Goal: Navigation & Orientation: Find specific page/section

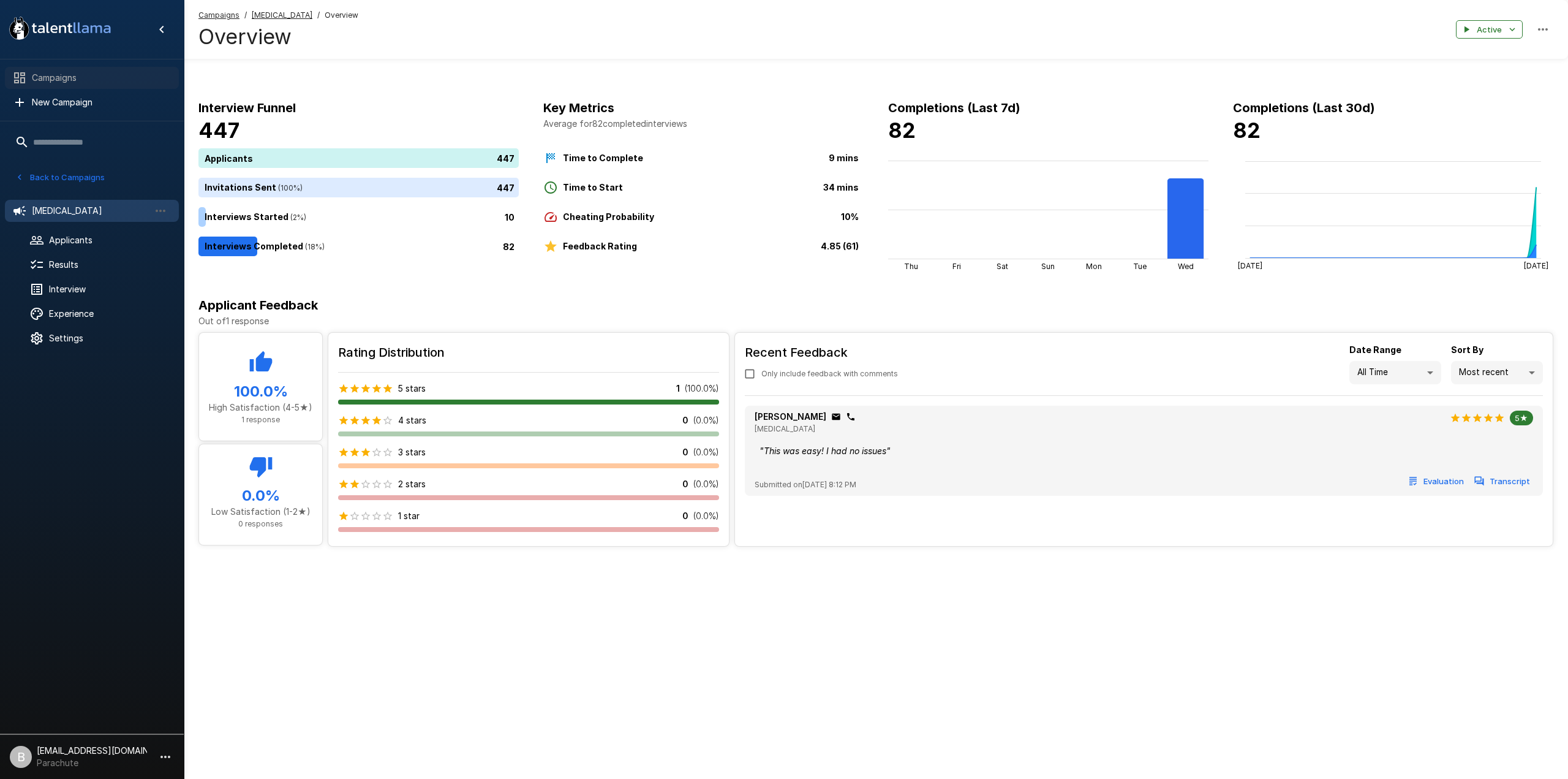
click at [44, 77] on span "Campaigns" at bounding box center [100, 77] width 137 height 13
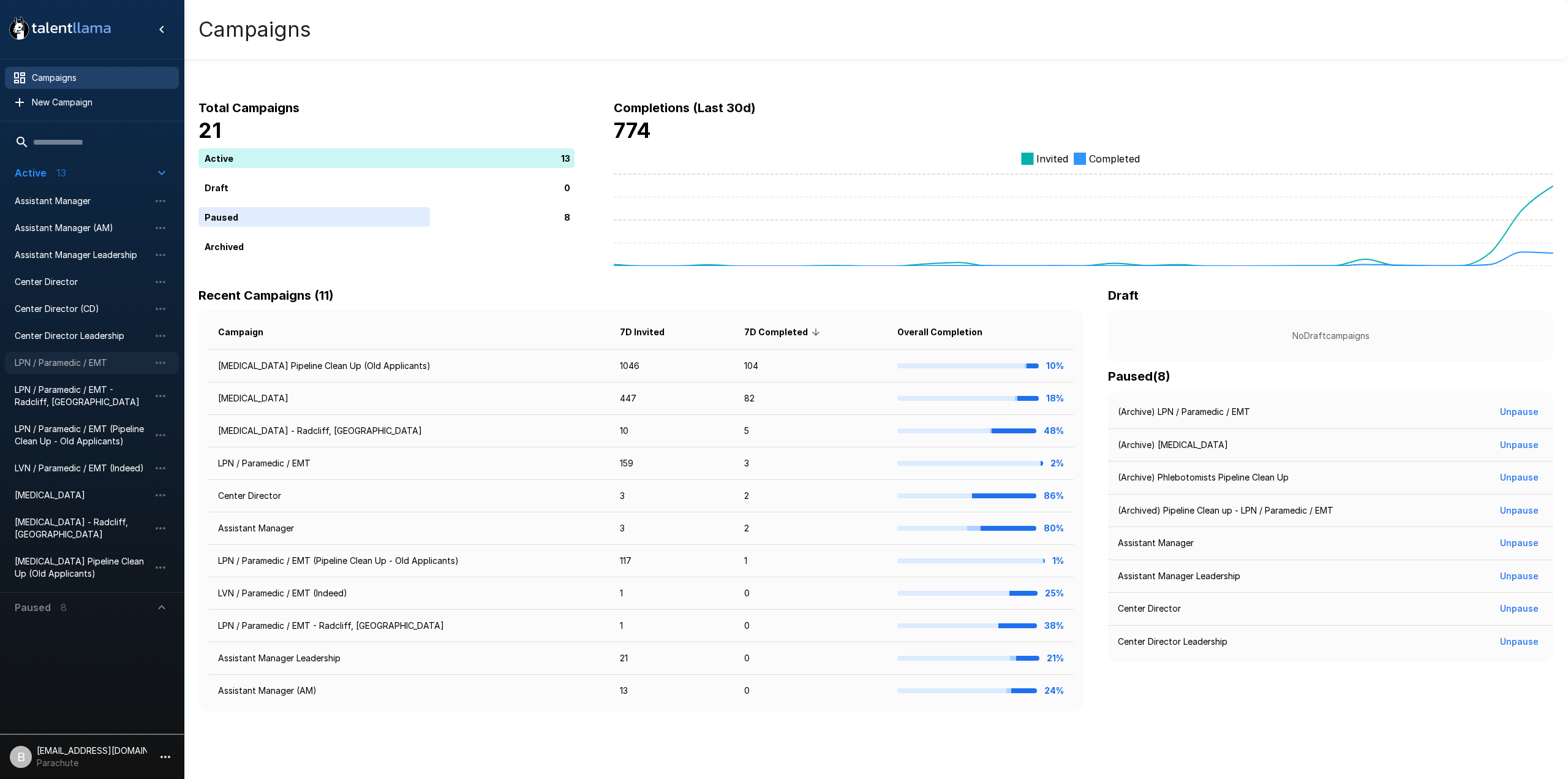
click at [78, 358] on span "LPN / Paramedic / EMT" at bounding box center [82, 362] width 134 height 13
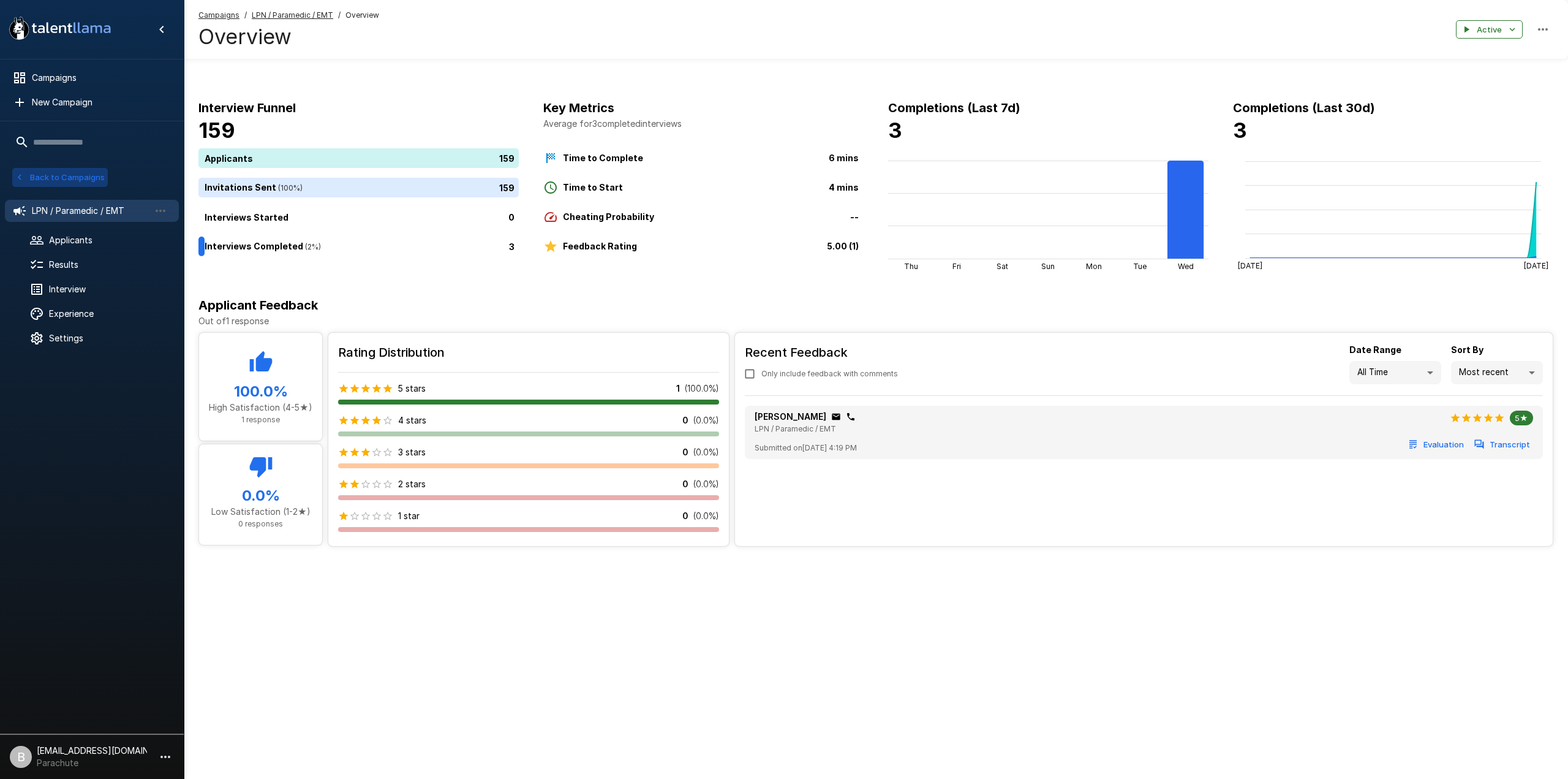
click at [55, 171] on button "Back to Campaigns" at bounding box center [61, 177] width 96 height 19
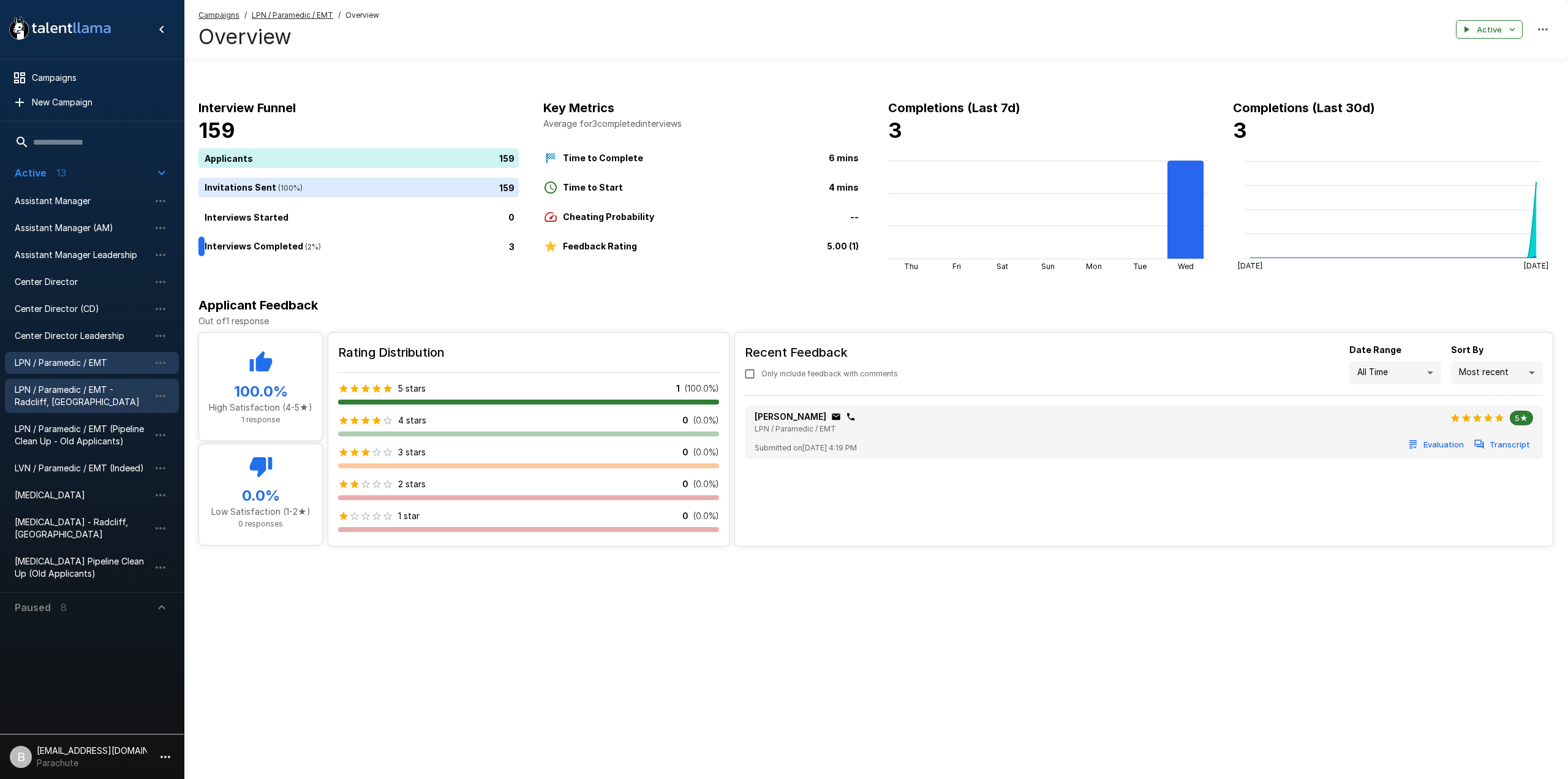
click at [73, 385] on span "LPN / Paramedic / EMT - Radcliff, [GEOGRAPHIC_DATA]" at bounding box center [82, 395] width 134 height 24
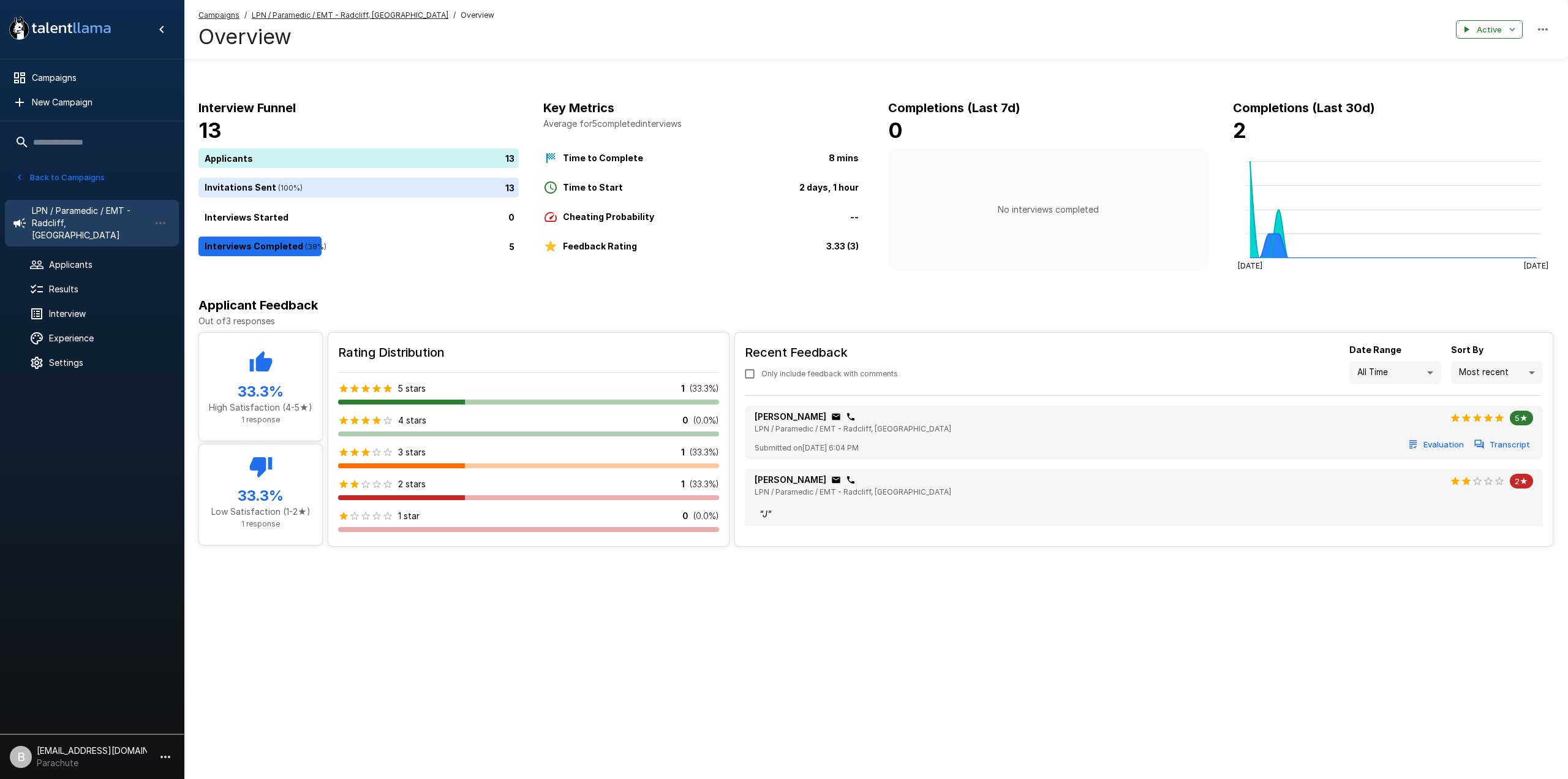
click at [30, 171] on button "Back to Campaigns" at bounding box center [61, 177] width 96 height 19
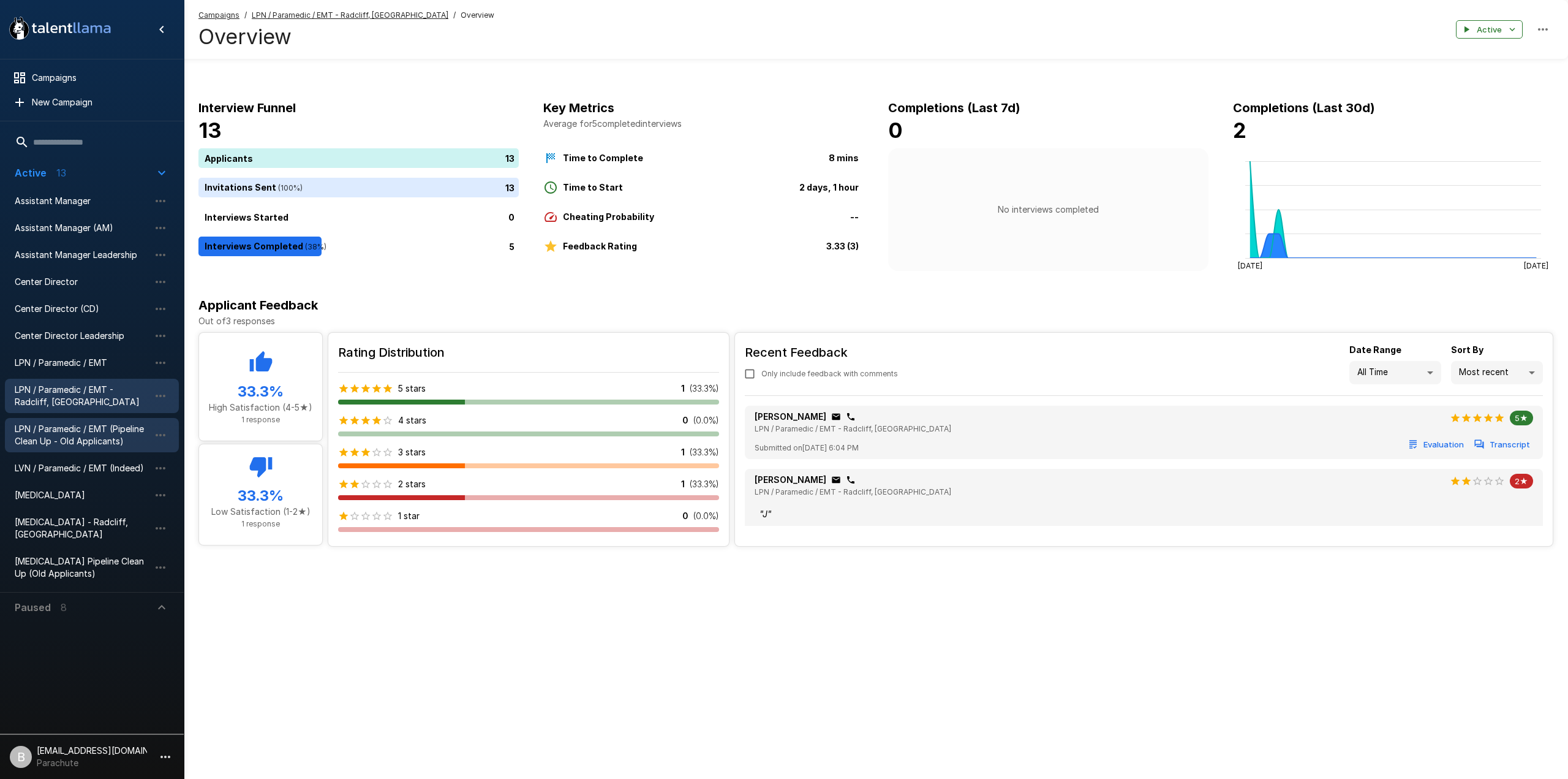
click at [67, 431] on span "LPN / Paramedic / EMT (Pipeline Clean Up - Old Applicants)" at bounding box center [82, 434] width 134 height 24
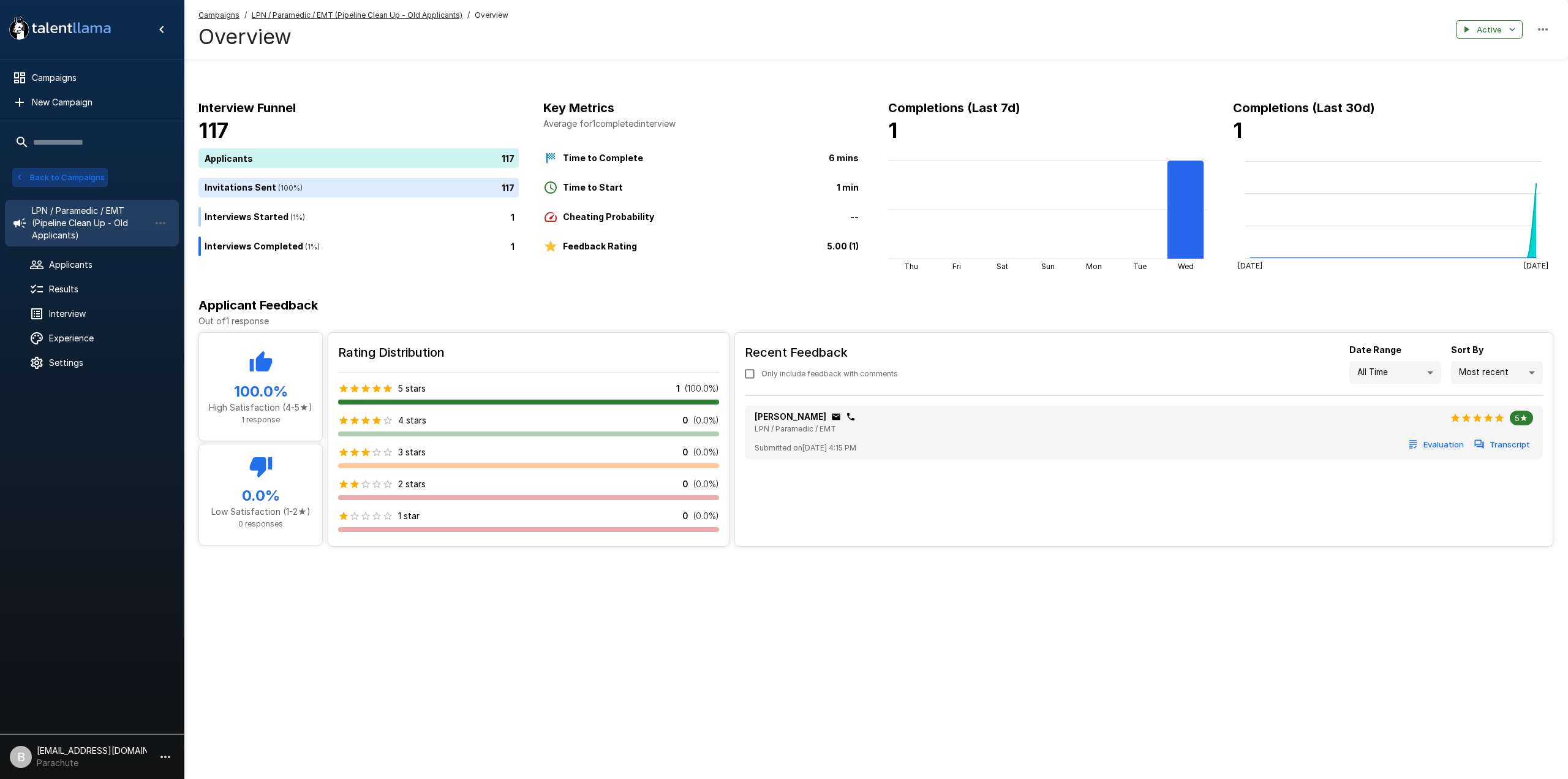
click at [47, 176] on button "Back to Campaigns" at bounding box center [61, 177] width 96 height 19
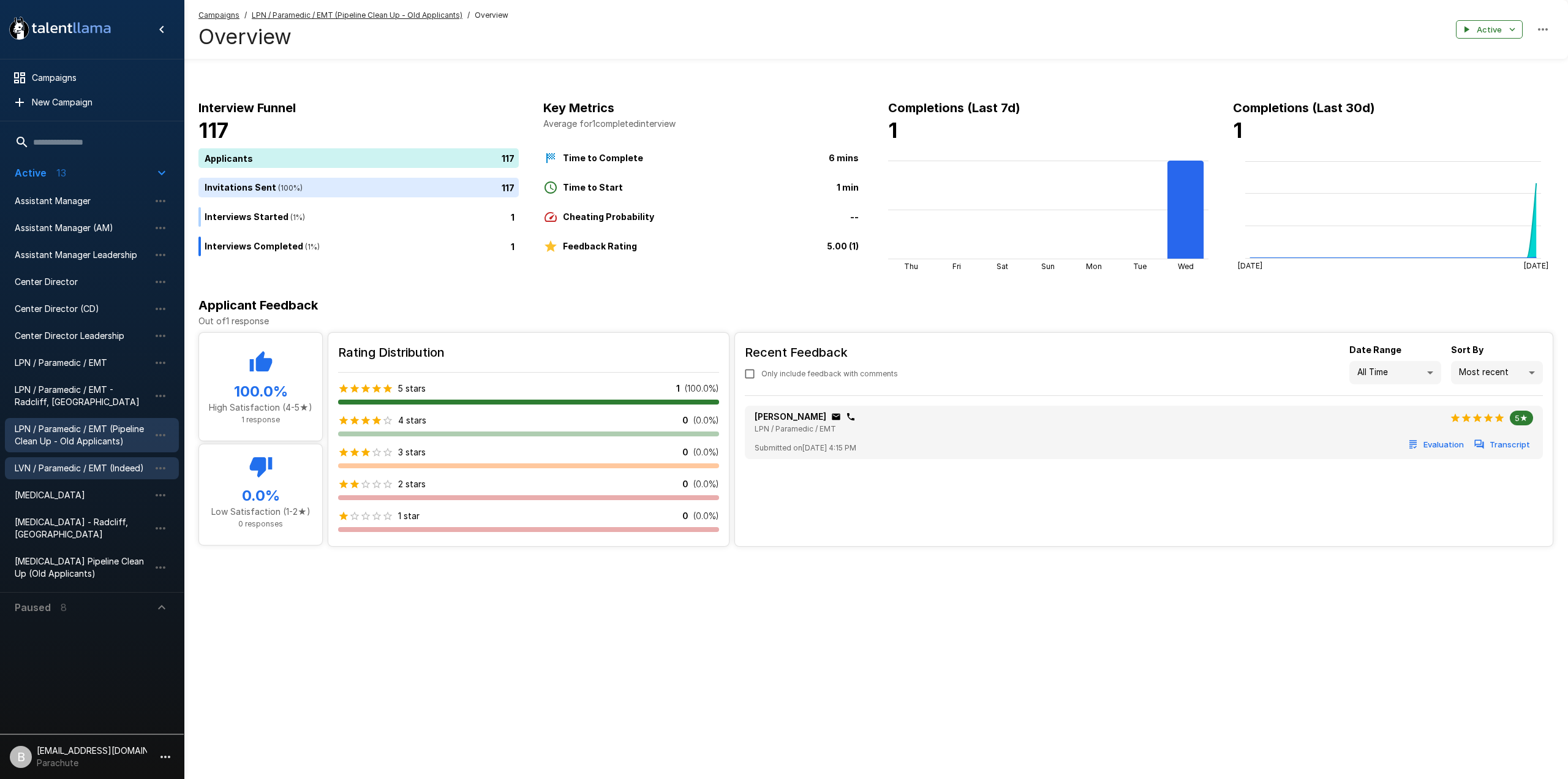
click at [66, 464] on span "LVN / Paramedic / EMT (Indeed)" at bounding box center [82, 468] width 134 height 13
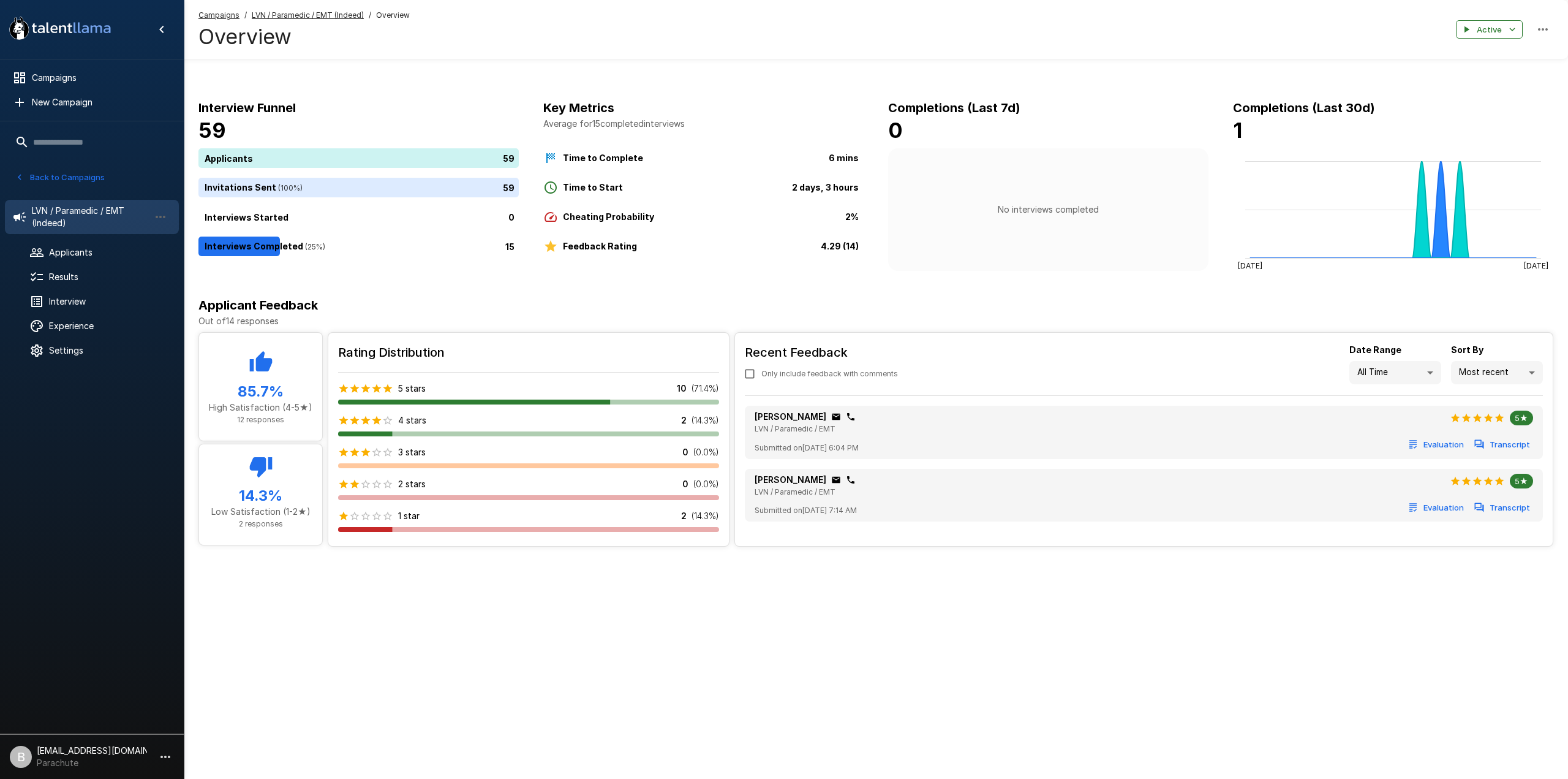
click at [69, 176] on button "Back to Campaigns" at bounding box center [61, 177] width 96 height 19
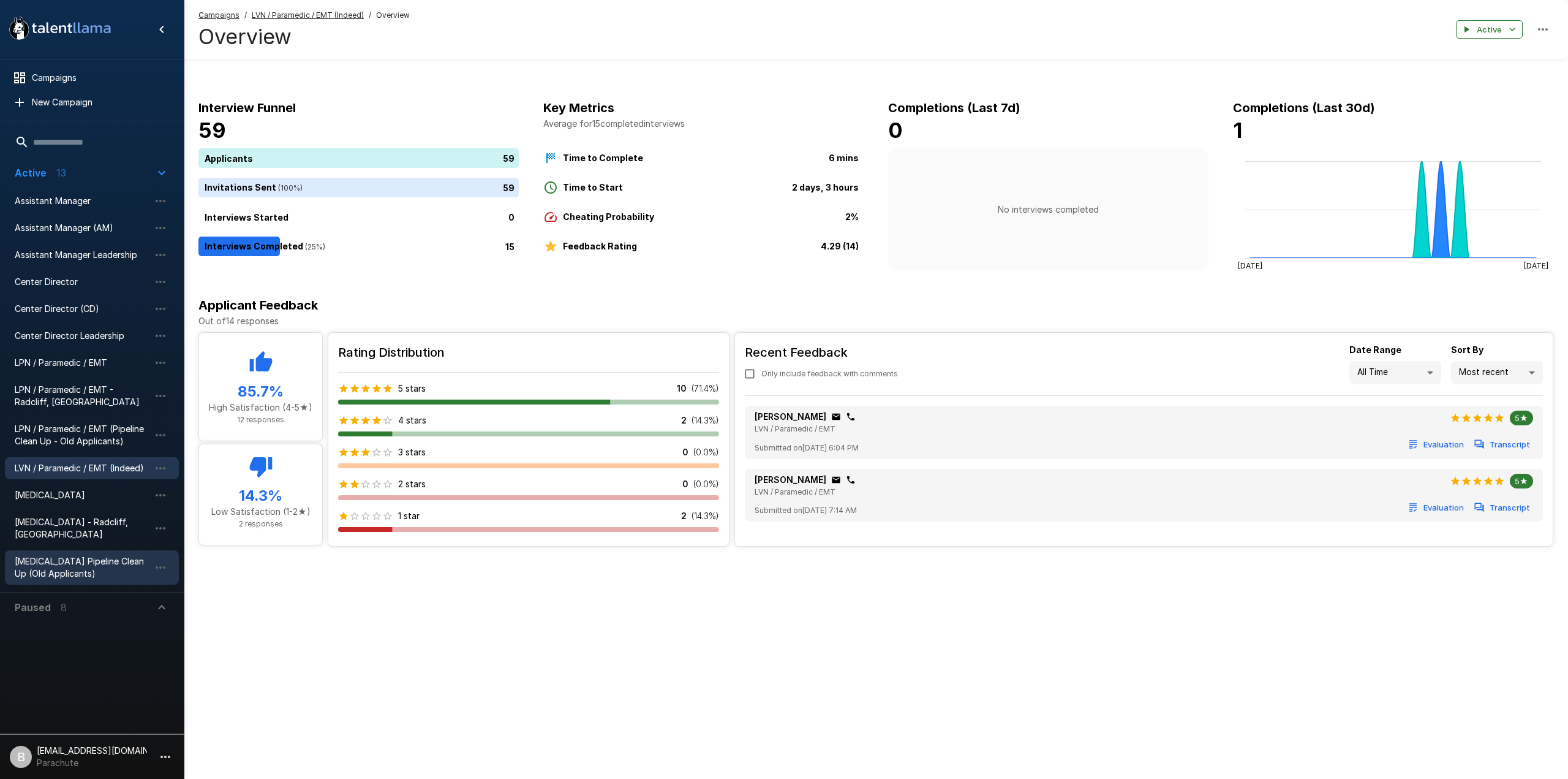
click at [85, 559] on span "[MEDICAL_DATA] Pipeline Clean Up (Old Applicants)" at bounding box center [82, 567] width 134 height 24
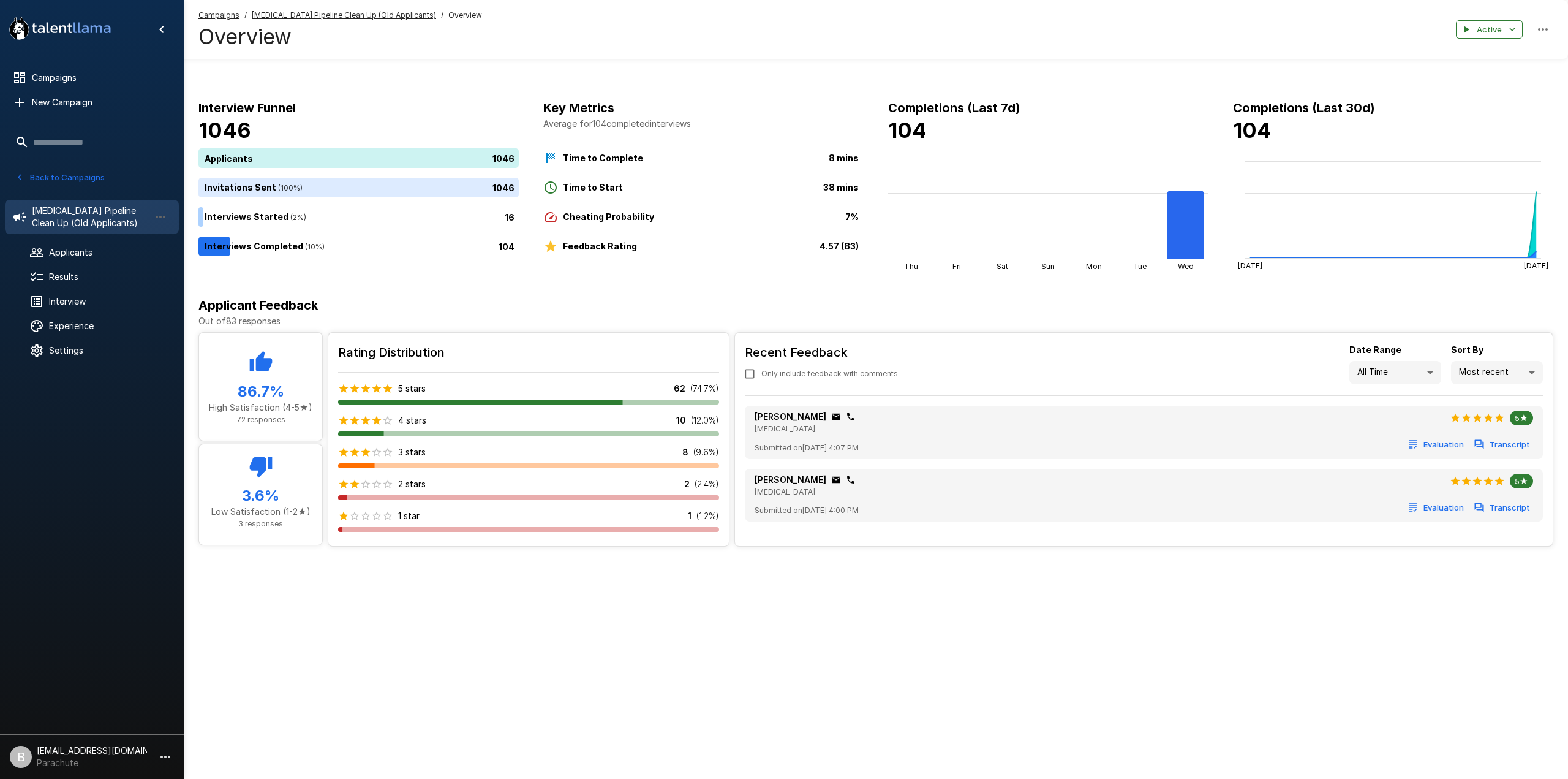
click at [35, 174] on button "Back to Campaigns" at bounding box center [61, 177] width 96 height 19
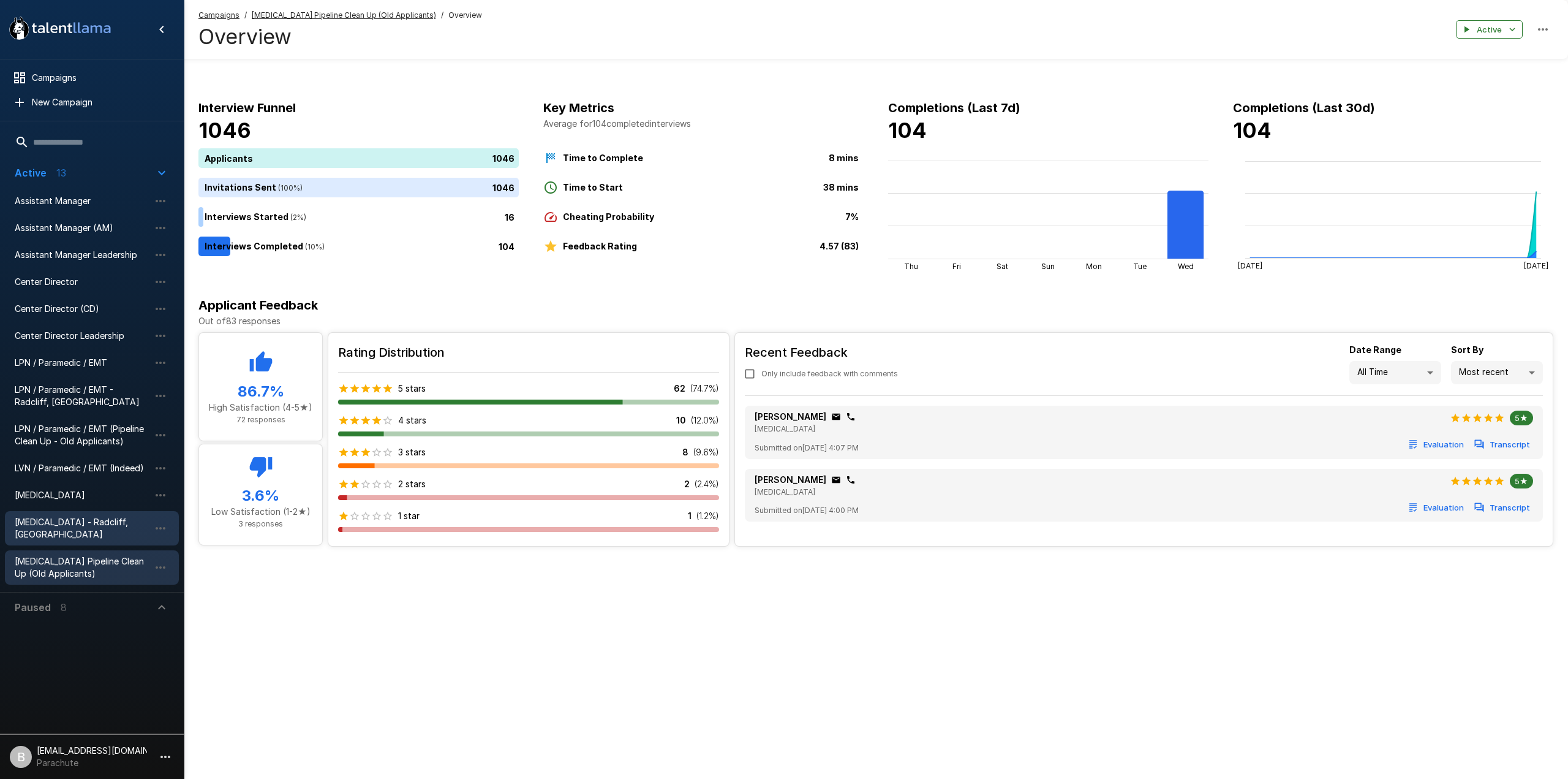
click at [82, 520] on span "[MEDICAL_DATA] - Radcliff, [GEOGRAPHIC_DATA]" at bounding box center [82, 528] width 134 height 24
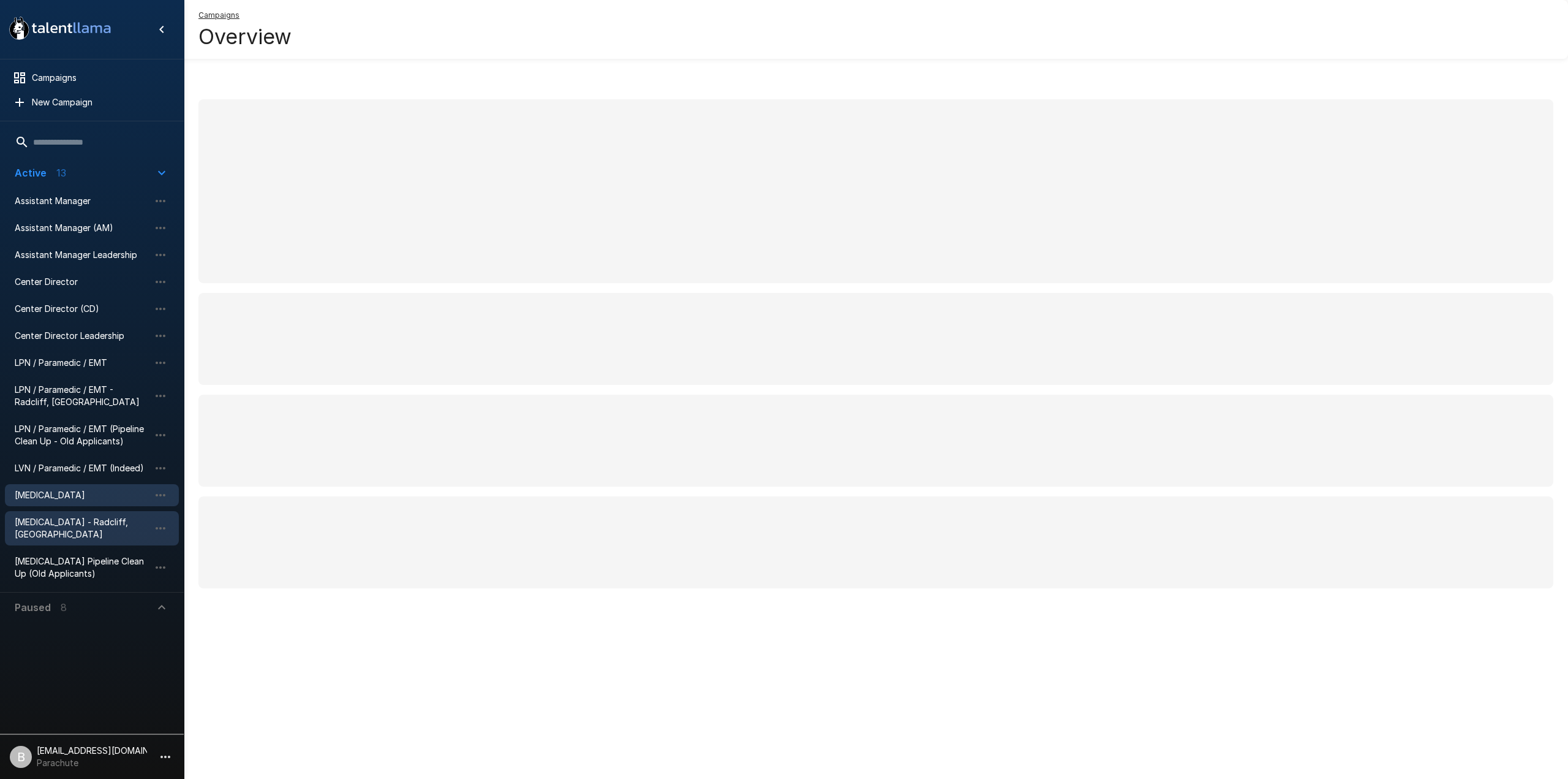
click at [73, 498] on span "[MEDICAL_DATA]" at bounding box center [82, 495] width 134 height 13
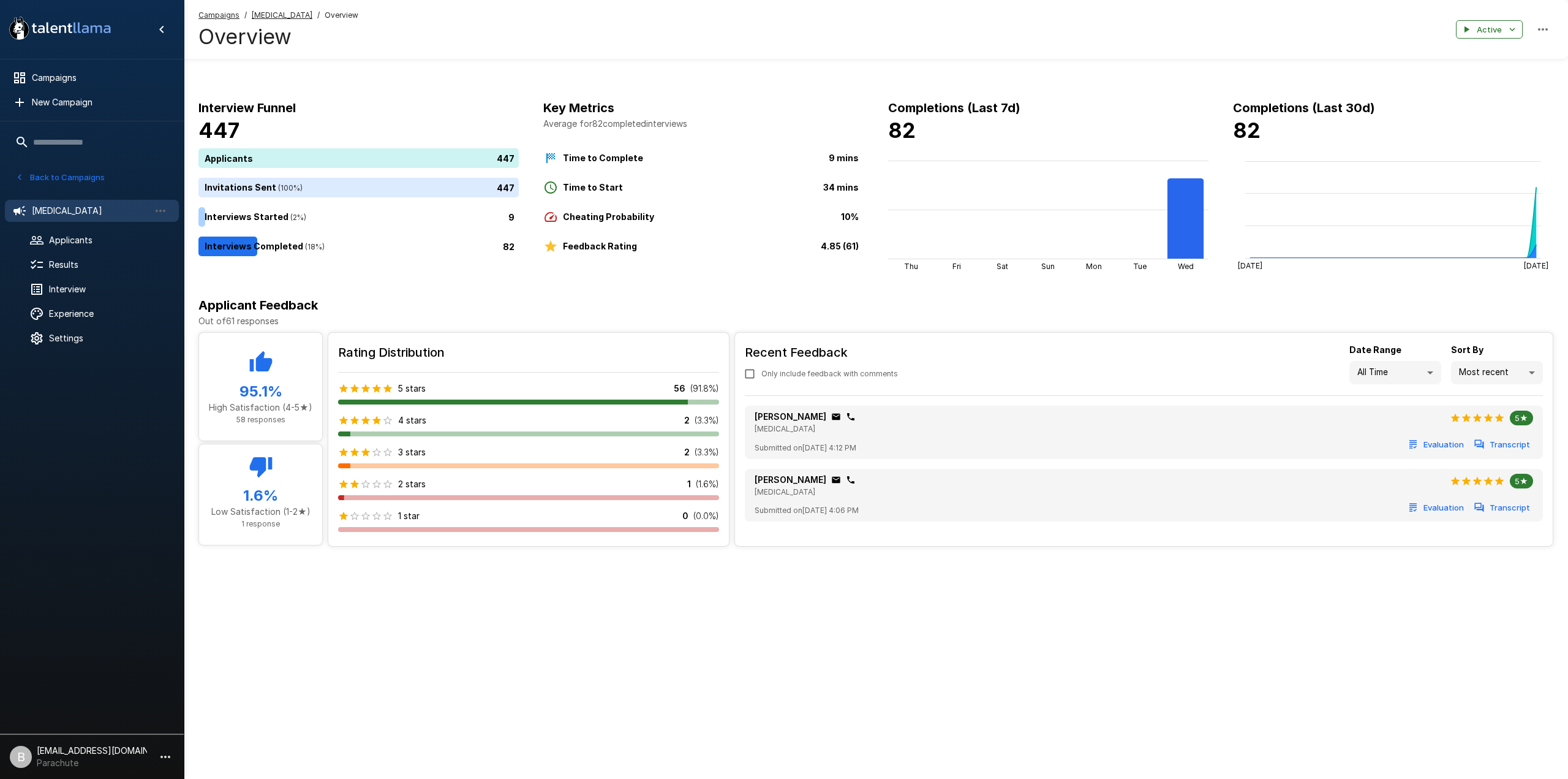
click at [46, 172] on button "Back to Campaigns" at bounding box center [61, 177] width 96 height 19
